Goal: Transaction & Acquisition: Book appointment/travel/reservation

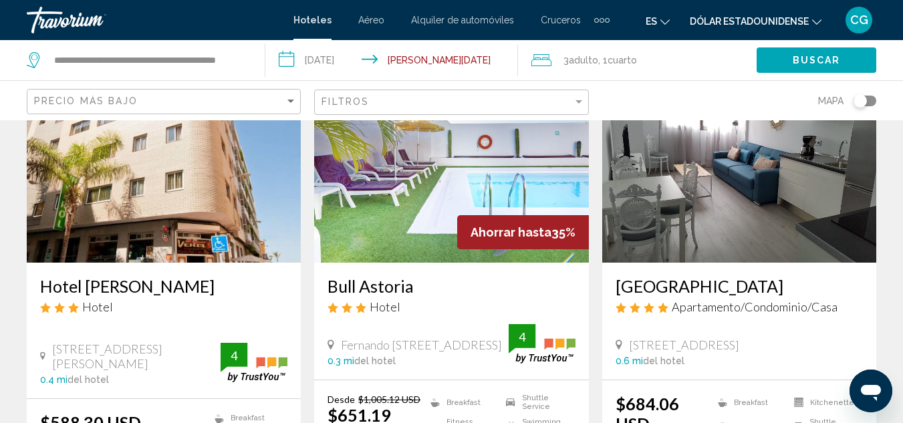
scroll to position [102, 0]
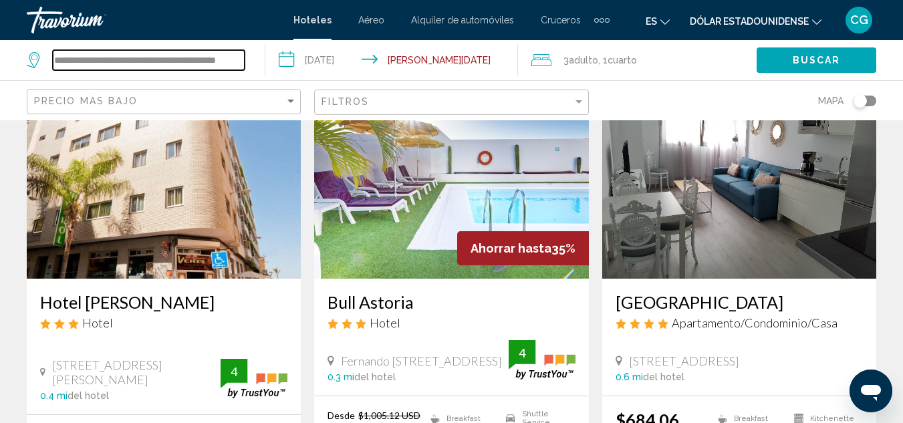
click at [168, 59] on input "**********" at bounding box center [149, 60] width 192 height 20
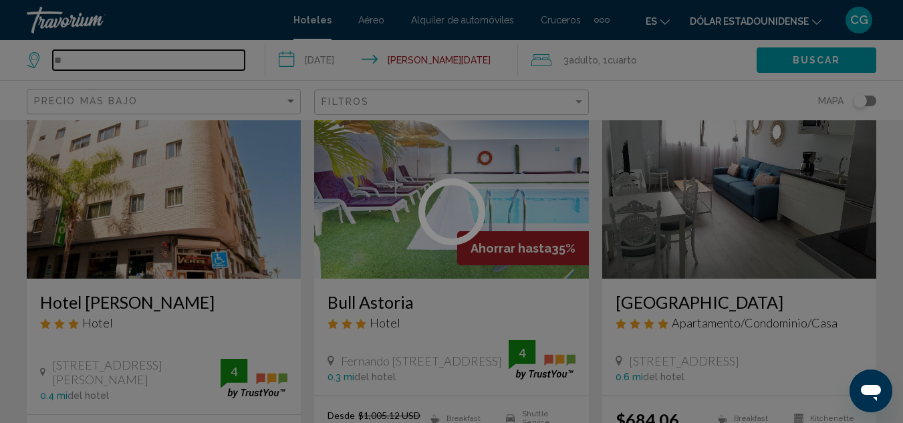
type input "*"
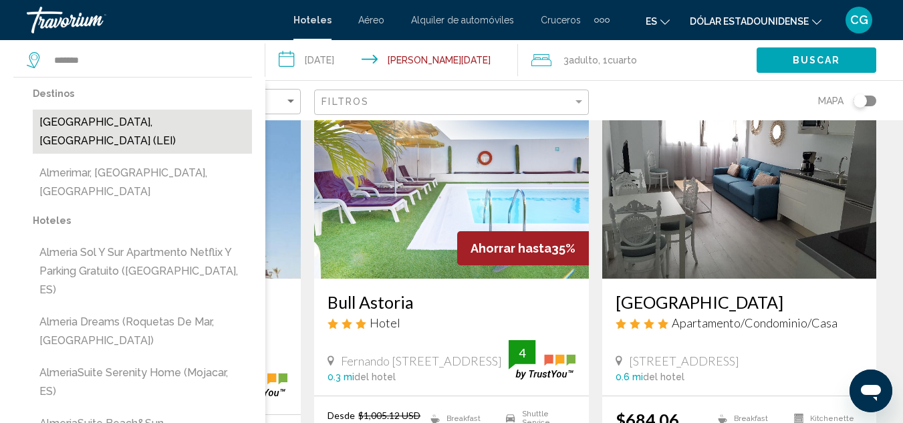
click at [116, 122] on button "[GEOGRAPHIC_DATA], [GEOGRAPHIC_DATA] (LEI)" at bounding box center [142, 132] width 219 height 44
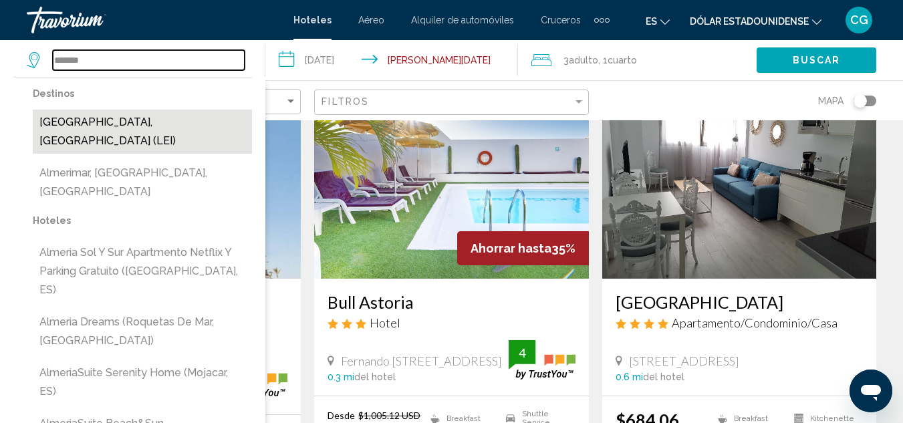
type input "**********"
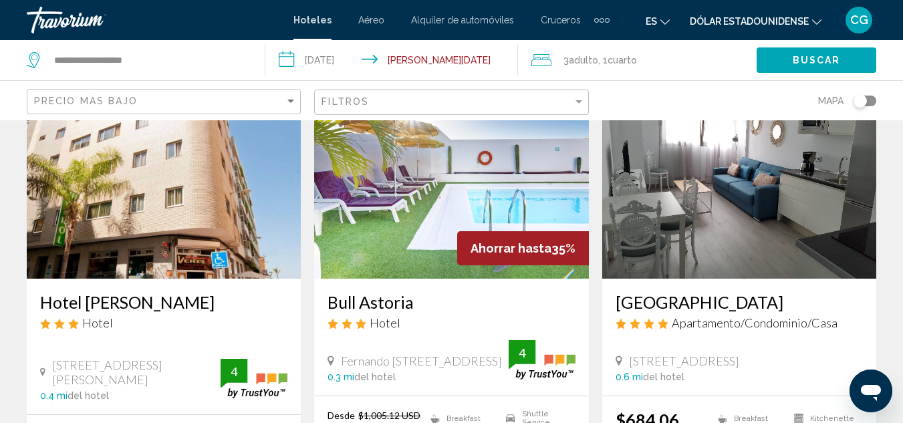
click at [327, 57] on input "**********" at bounding box center [393, 62] width 257 height 44
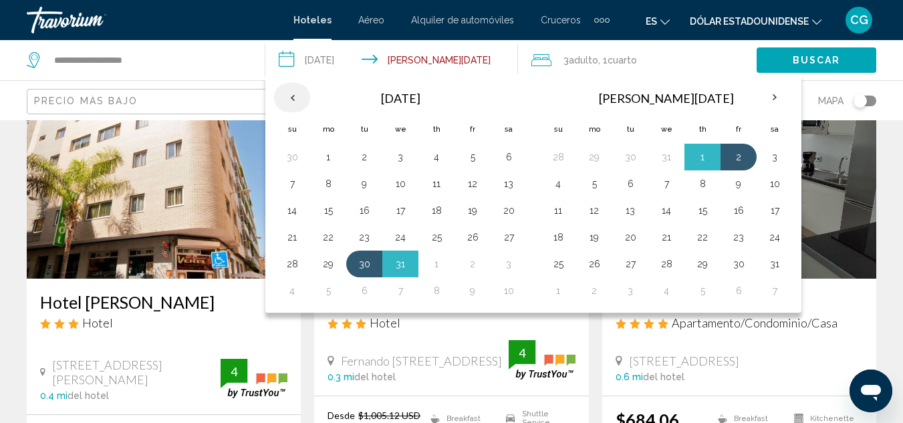
click at [297, 97] on th "Previous month" at bounding box center [292, 97] width 36 height 29
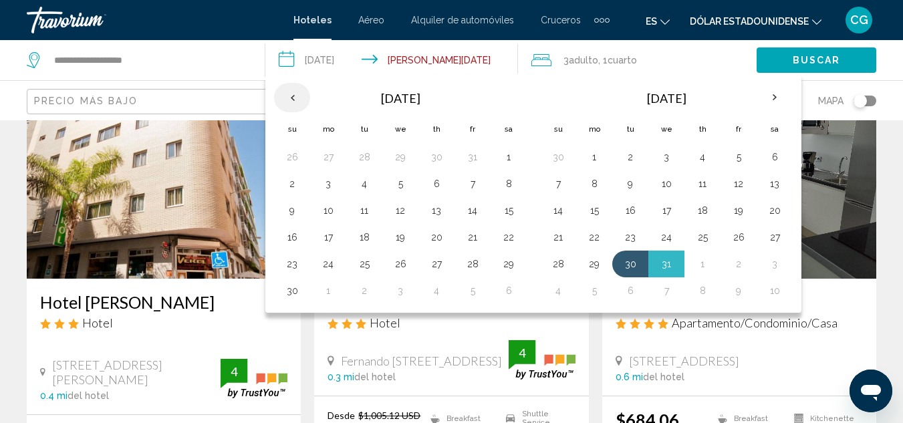
click at [297, 97] on th "Previous month" at bounding box center [292, 97] width 36 height 29
click at [473, 237] on button "26" at bounding box center [472, 237] width 21 height 19
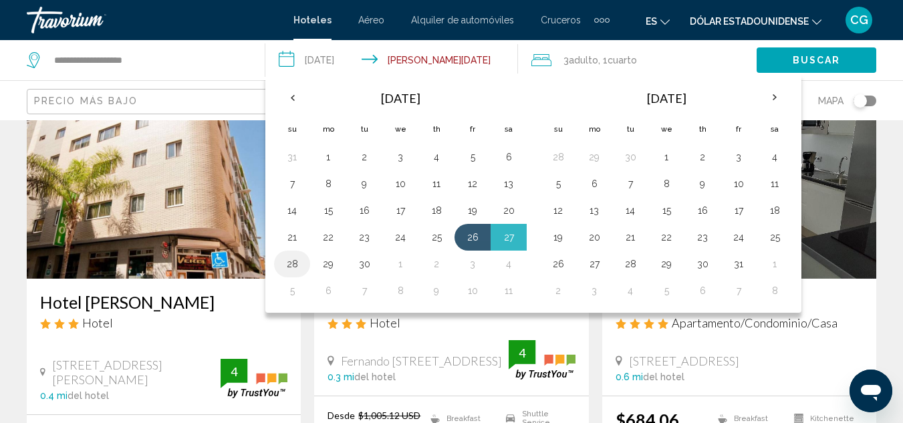
click at [285, 257] on button "28" at bounding box center [292, 264] width 21 height 19
type input "**********"
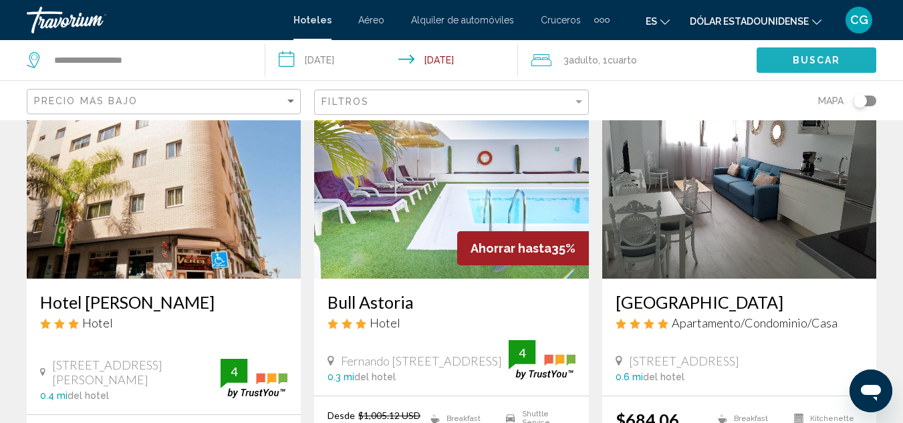
click at [821, 56] on span "Buscar" at bounding box center [817, 61] width 48 height 11
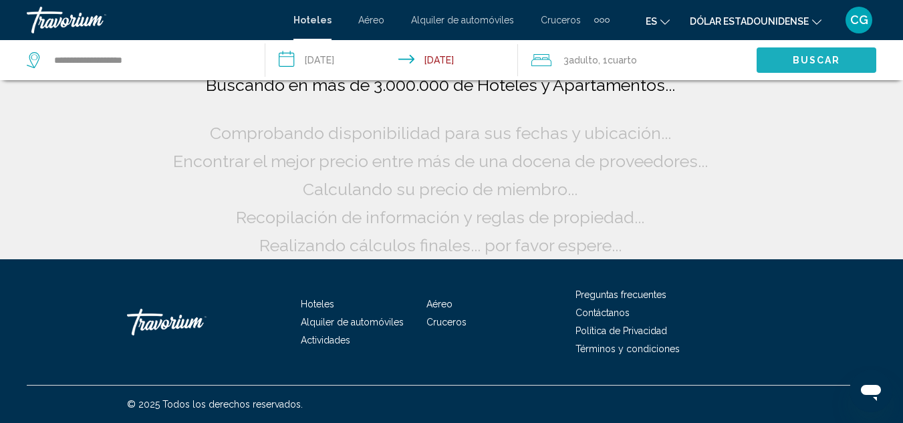
scroll to position [0, 0]
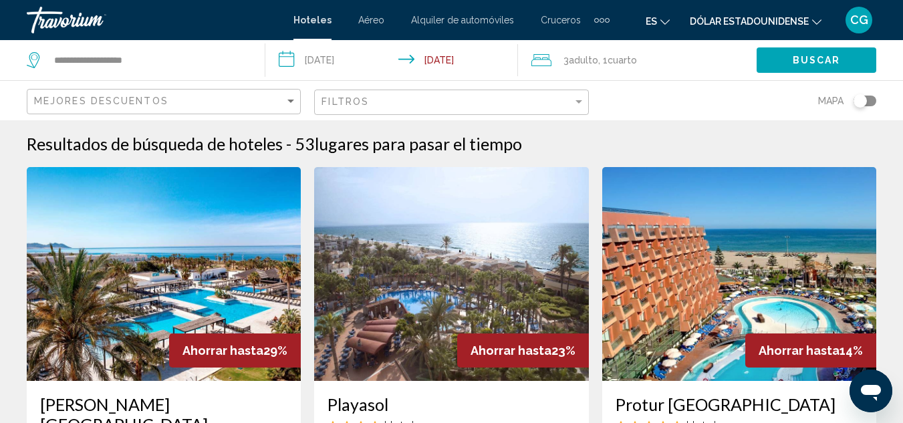
click at [348, 108] on div "Filtros" at bounding box center [453, 102] width 263 height 25
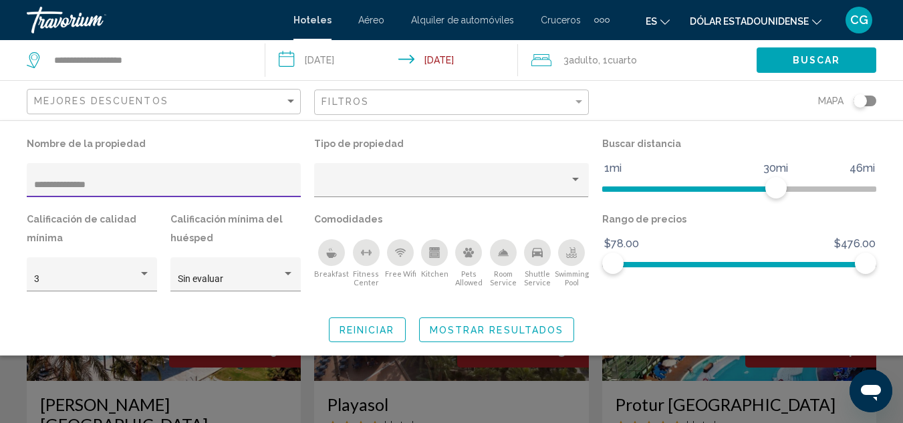
type input "**********"
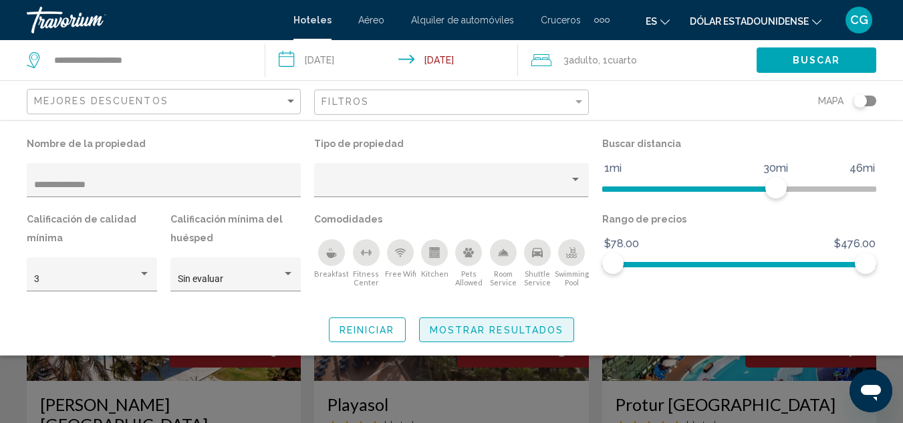
click at [557, 326] on span "Mostrar resultados" at bounding box center [497, 330] width 134 height 11
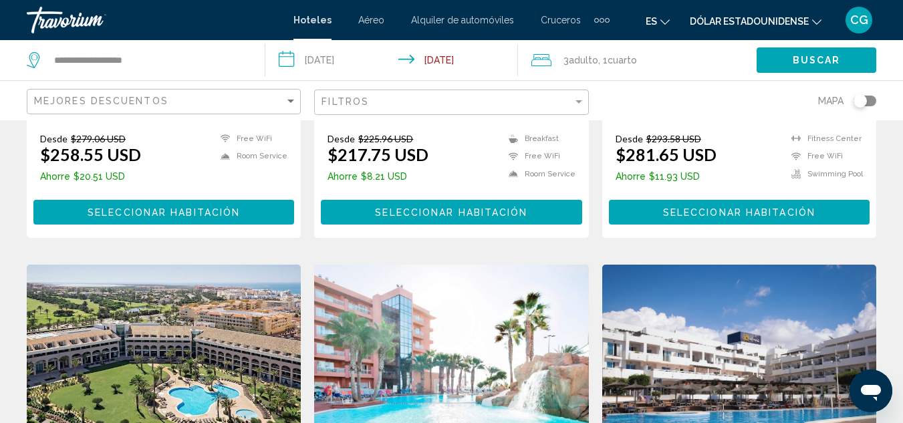
scroll to position [1271, 0]
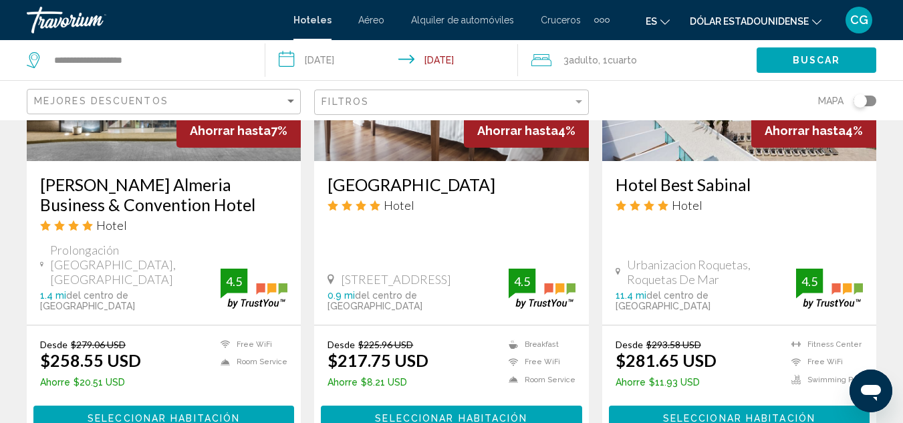
click at [581, 95] on div "Filtros" at bounding box center [453, 102] width 263 height 25
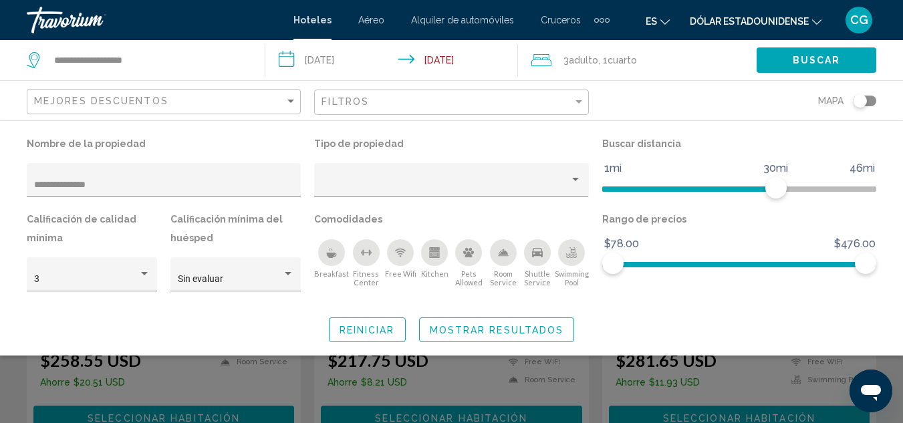
click at [299, 397] on div "Search widget" at bounding box center [451, 312] width 903 height 223
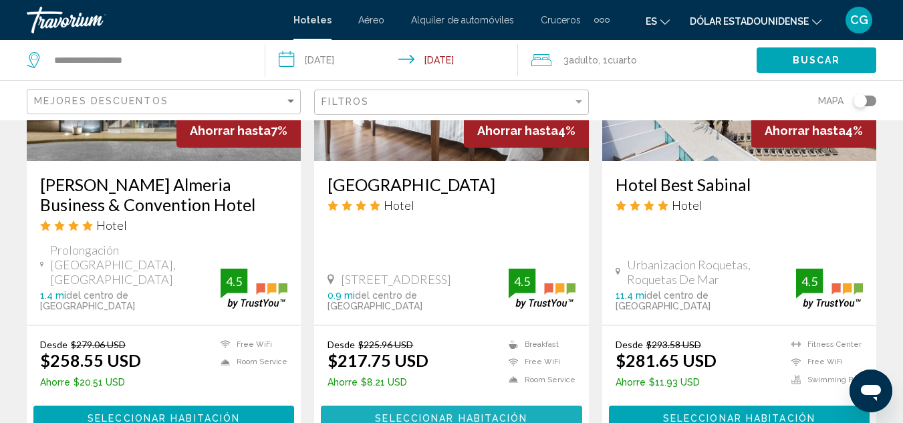
click at [412, 413] on span "Seleccionar habitación" at bounding box center [451, 418] width 152 height 11
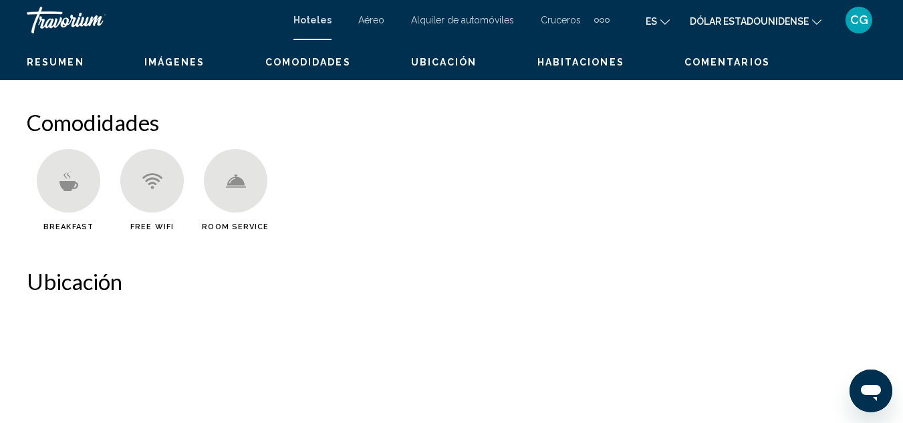
scroll to position [146, 0]
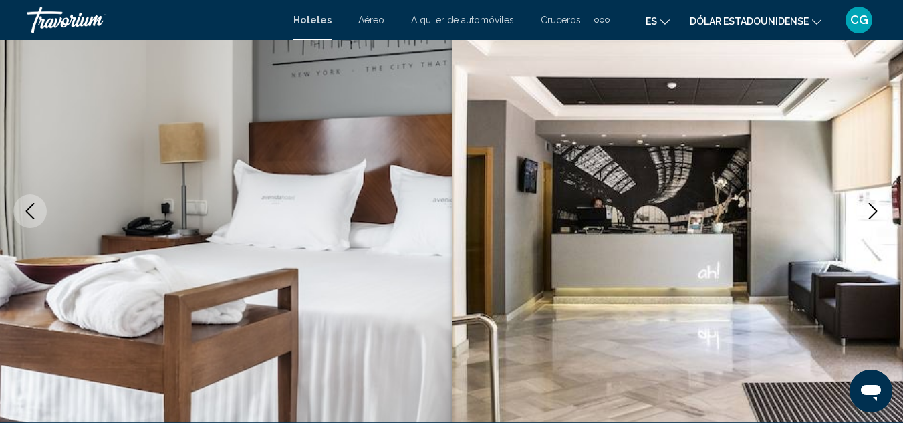
click at [873, 217] on icon "Next image" at bounding box center [873, 211] width 16 height 16
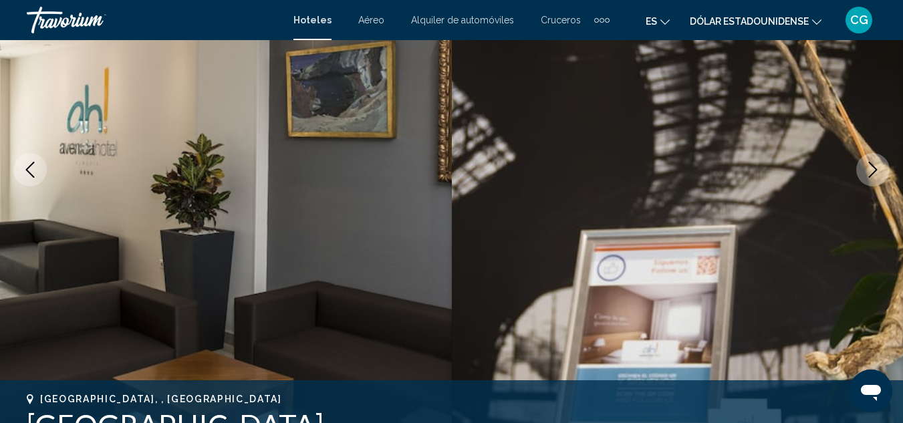
scroll to position [267, 0]
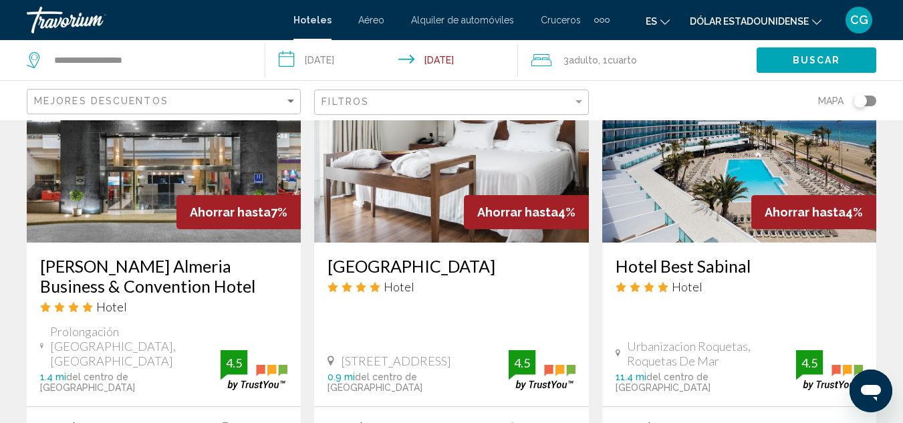
scroll to position [1204, 0]
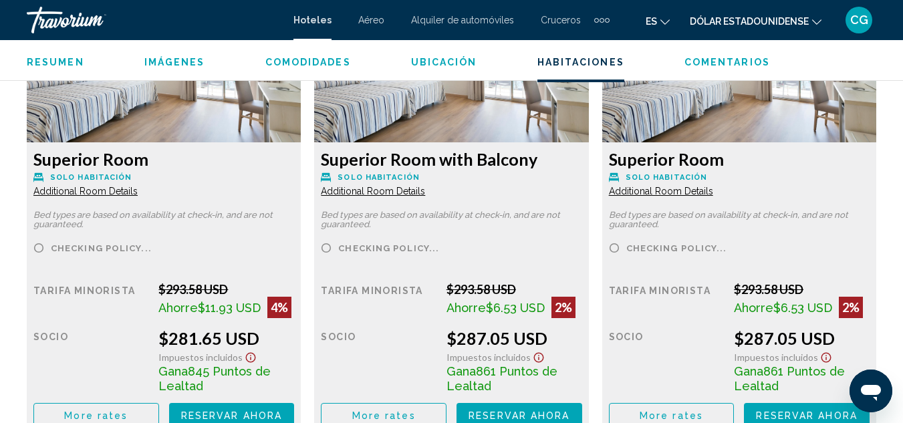
scroll to position [2220, 0]
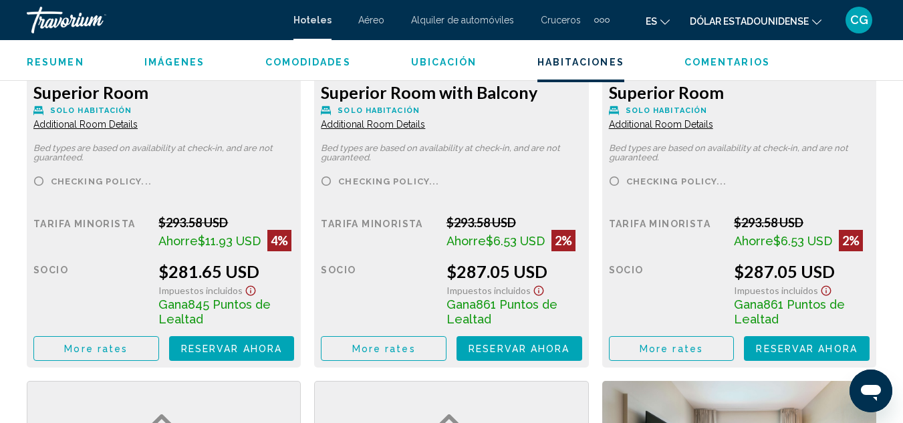
click at [138, 126] on span "Additional Room Details" at bounding box center [85, 124] width 104 height 11
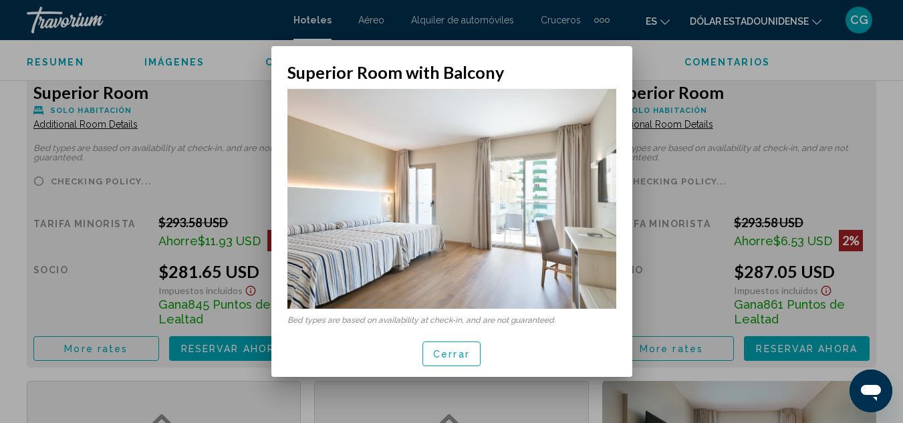
scroll to position [0, 0]
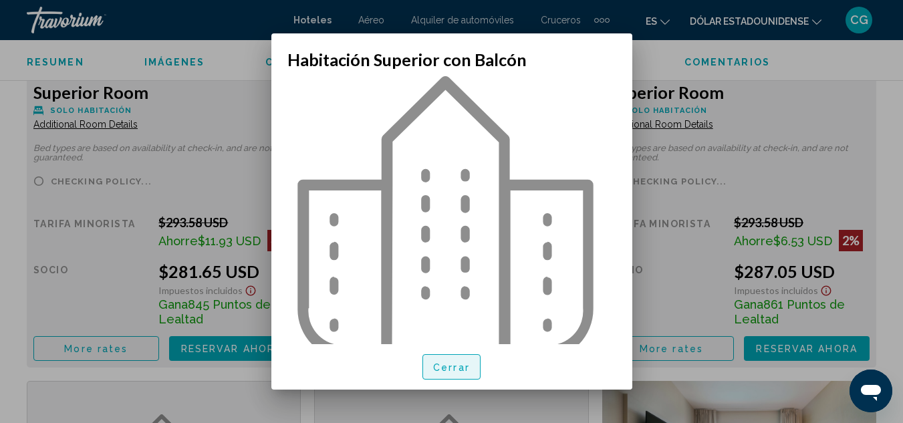
click at [473, 367] on button "Cerrar" at bounding box center [452, 366] width 58 height 25
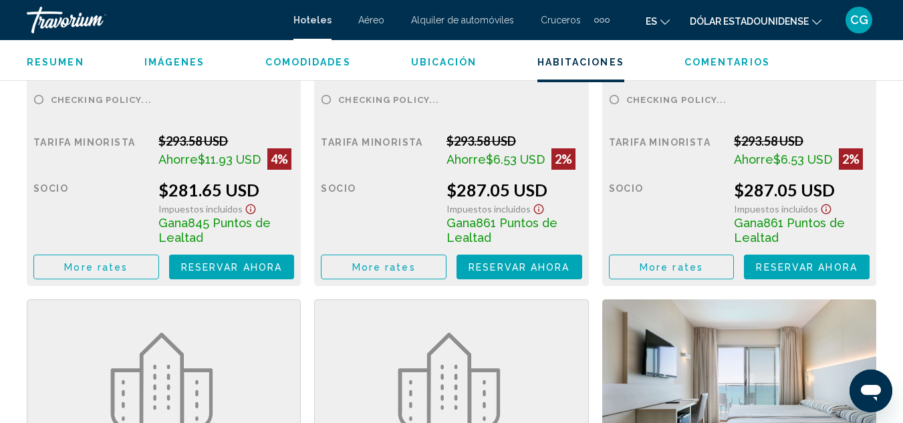
scroll to position [2220, 0]
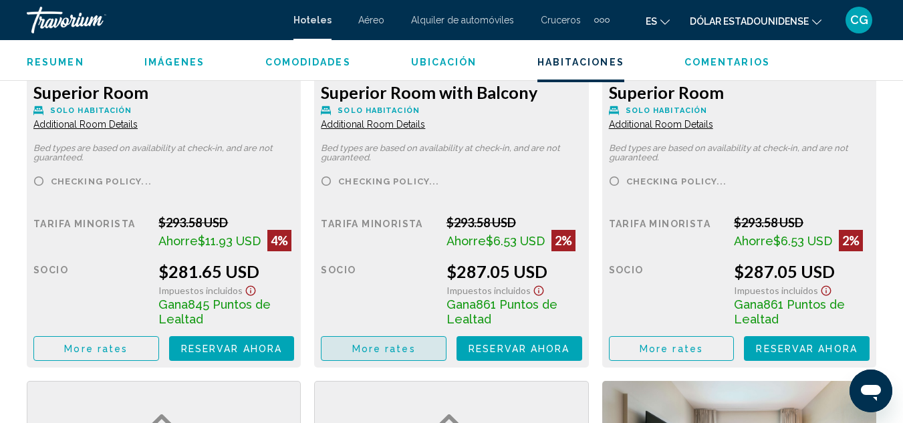
click at [417, 352] on button "More rates" at bounding box center [384, 348] width 126 height 25
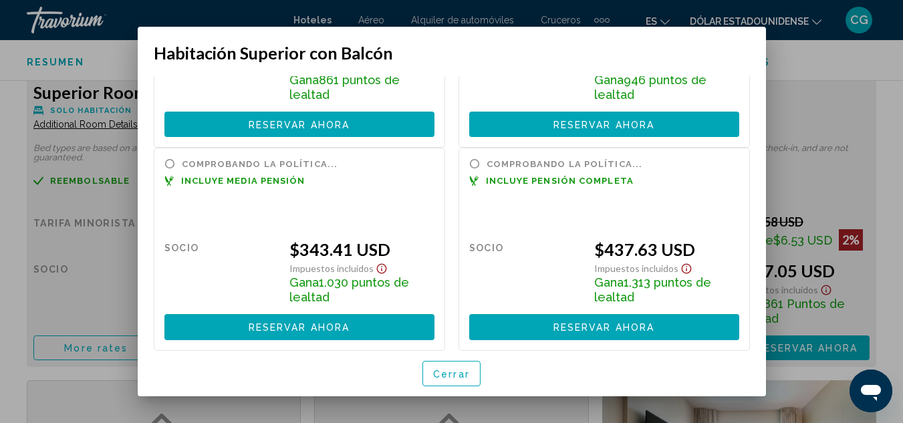
scroll to position [165, 0]
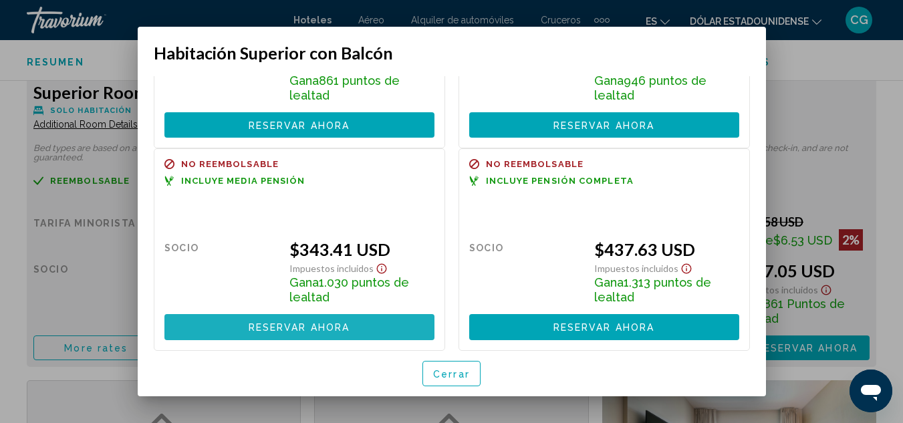
click at [347, 324] on font "Reservar ahora" at bounding box center [299, 328] width 101 height 11
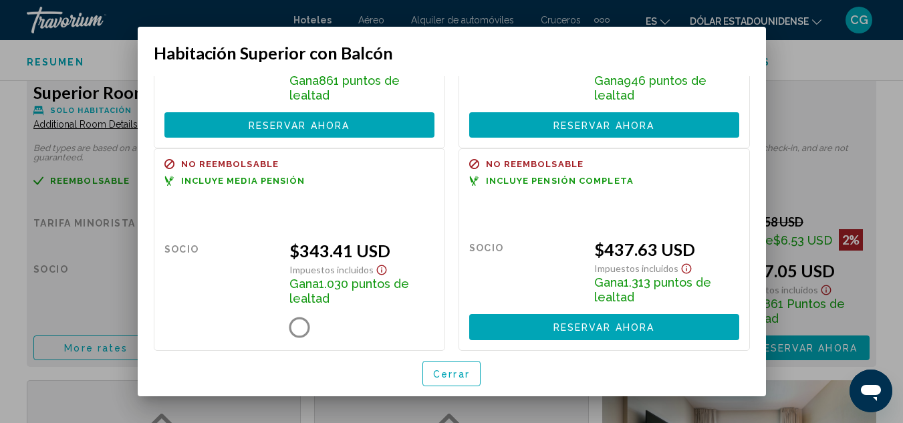
click at [443, 368] on font "Cerrar" at bounding box center [451, 373] width 37 height 11
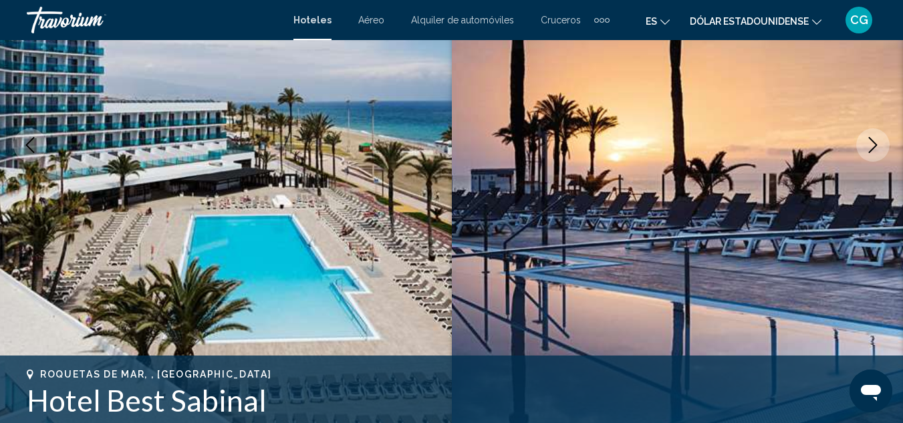
scroll to position [146, 0]
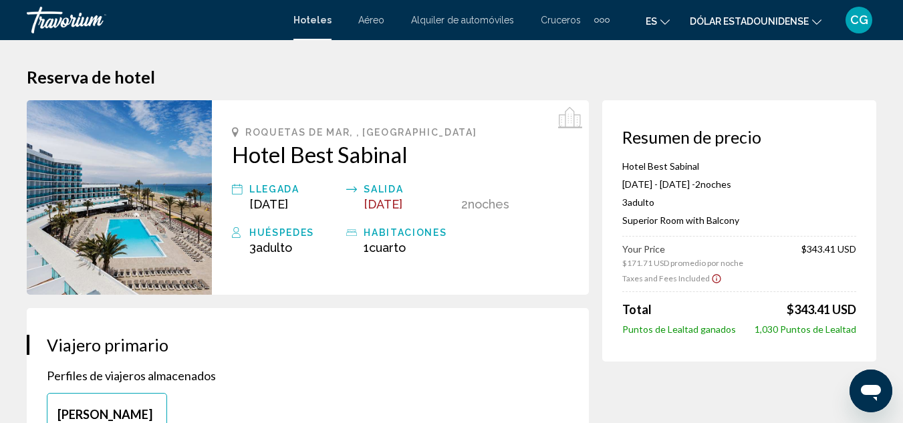
drag, startPoint x: 227, startPoint y: 153, endPoint x: 429, endPoint y: 153, distance: 202.0
drag, startPoint x: 429, startPoint y: 153, endPoint x: 227, endPoint y: 157, distance: 202.7
click at [227, 157] on div "[GEOGRAPHIC_DATA], , [GEOGRAPHIC_DATA] Hotel Best Sabinal Llegada [DATE] Salida…" at bounding box center [400, 197] width 377 height 195
drag, startPoint x: 213, startPoint y: 150, endPoint x: 423, endPoint y: 163, distance: 210.4
